Goal: Find specific page/section: Find specific page/section

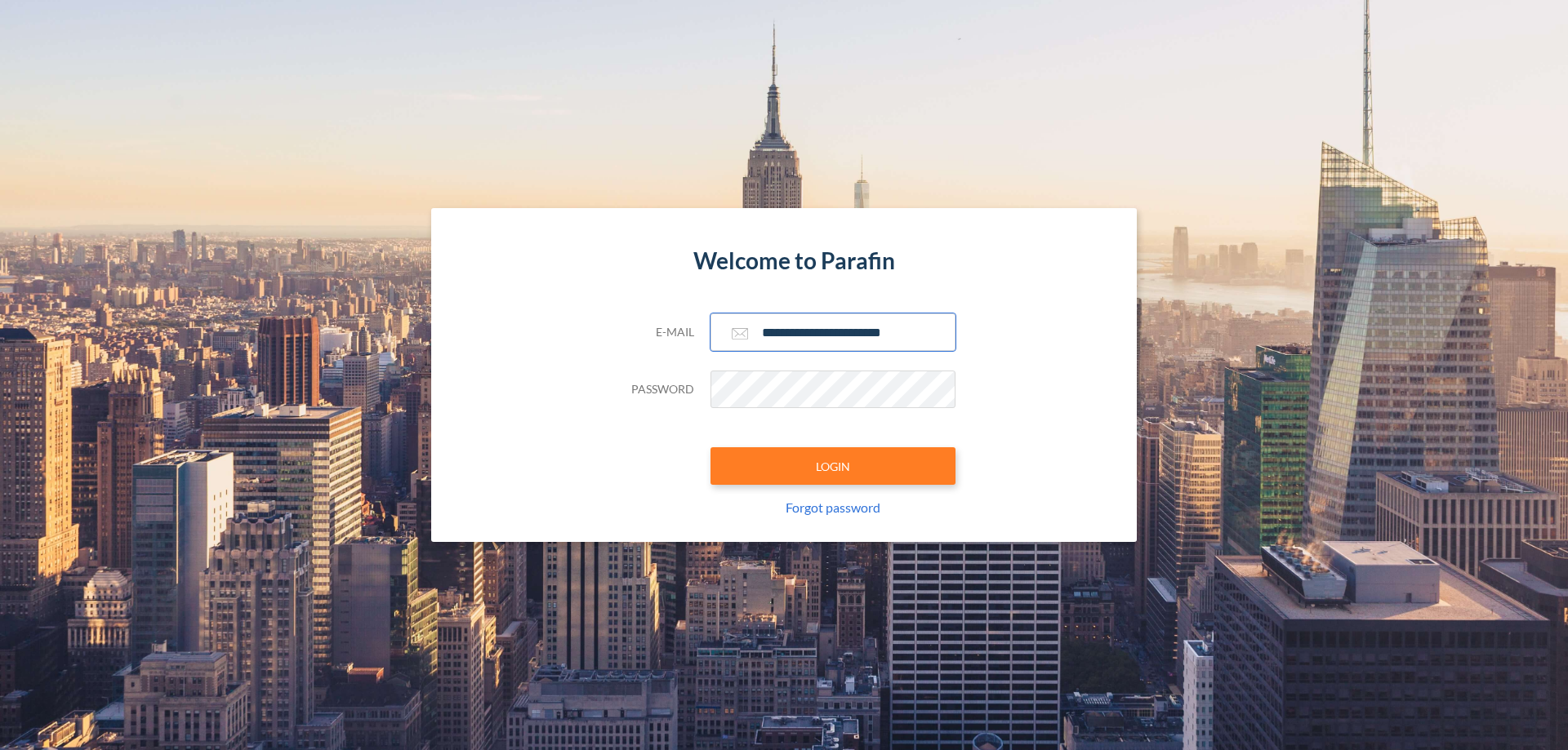
type input "**********"
click at [832, 466] on button "LOGIN" at bounding box center [832, 466] width 245 height 37
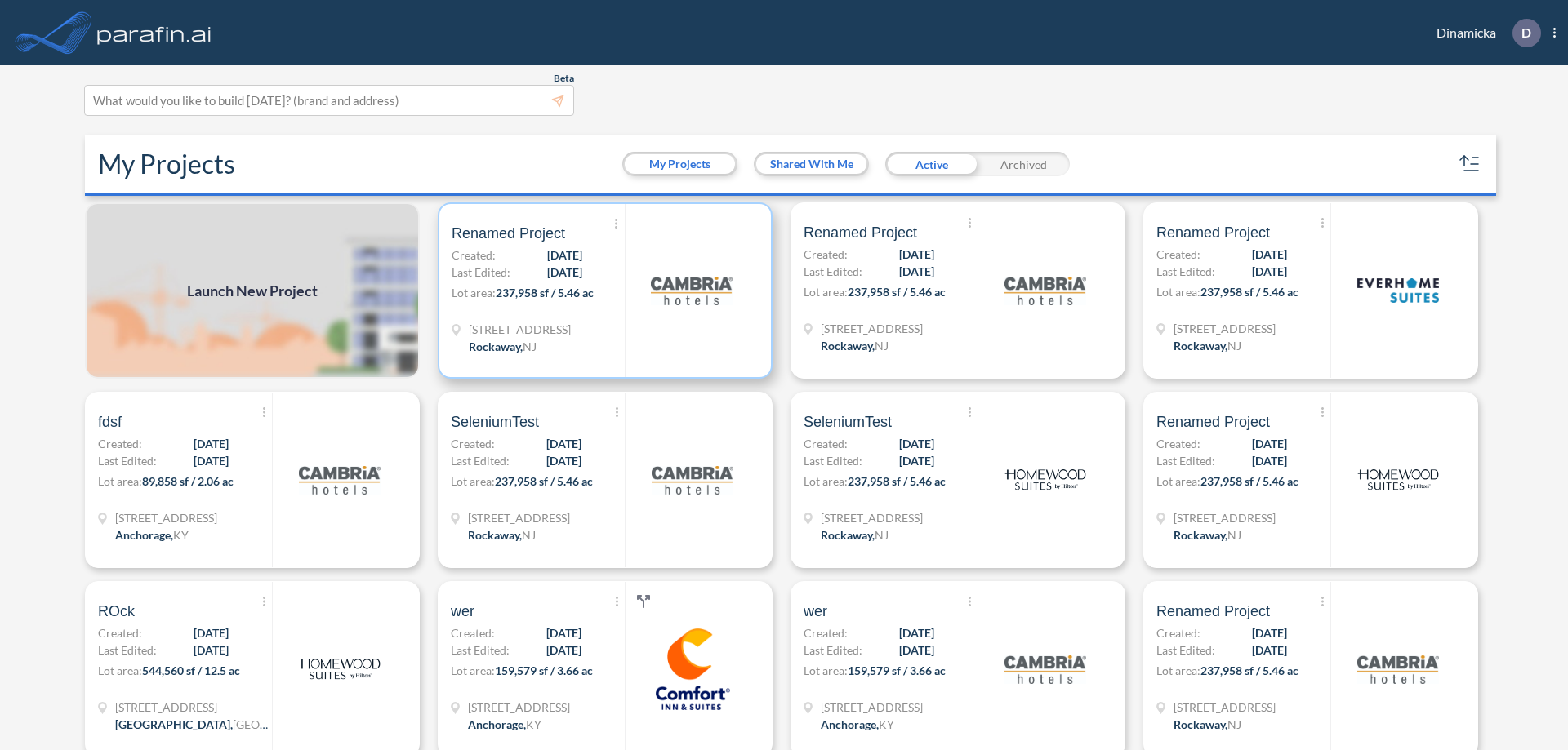
scroll to position [4, 0]
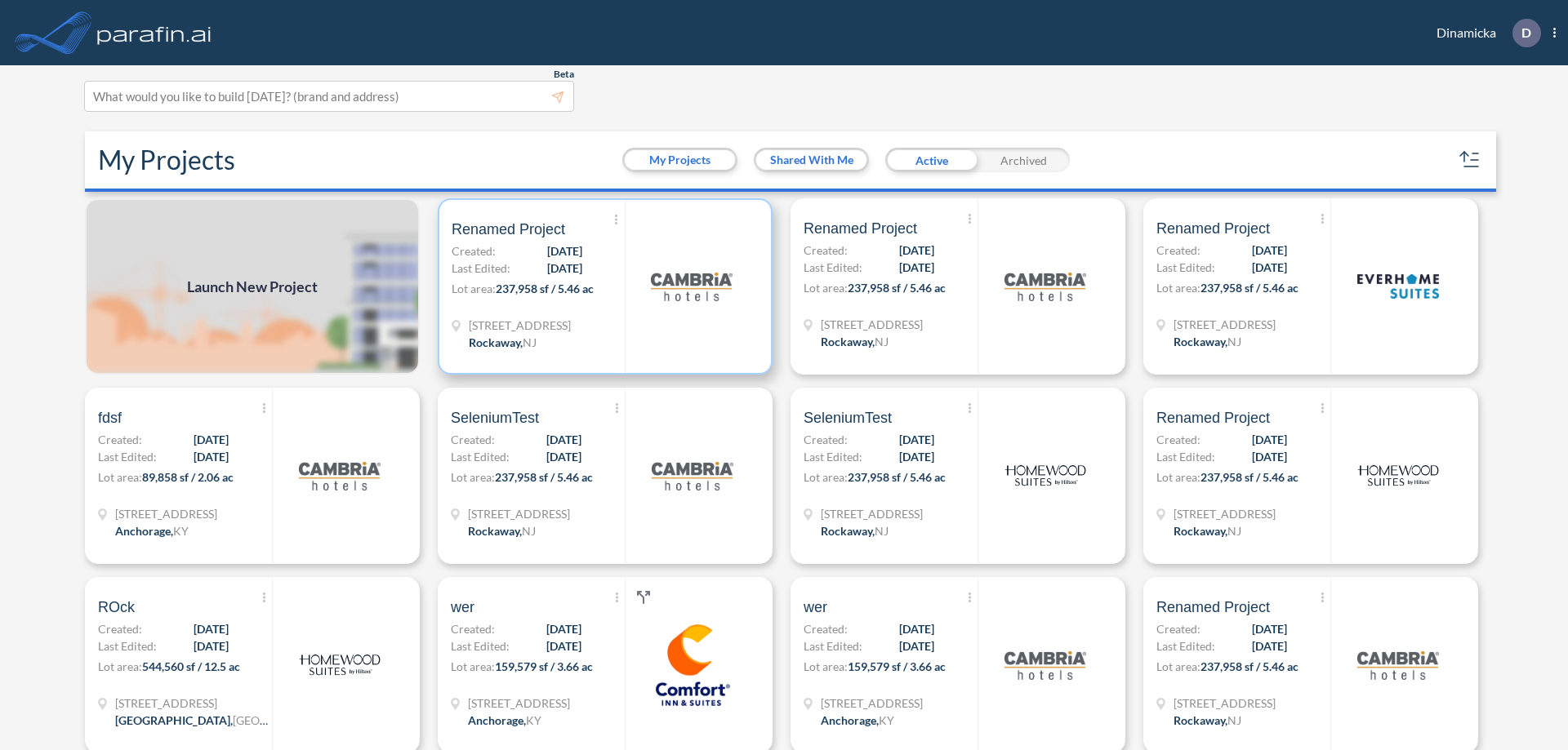
click at [601, 287] on p "Lot area: 237,958 sf / 5.46 ac" at bounding box center [538, 292] width 173 height 24
